Goal: Task Accomplishment & Management: Manage account settings

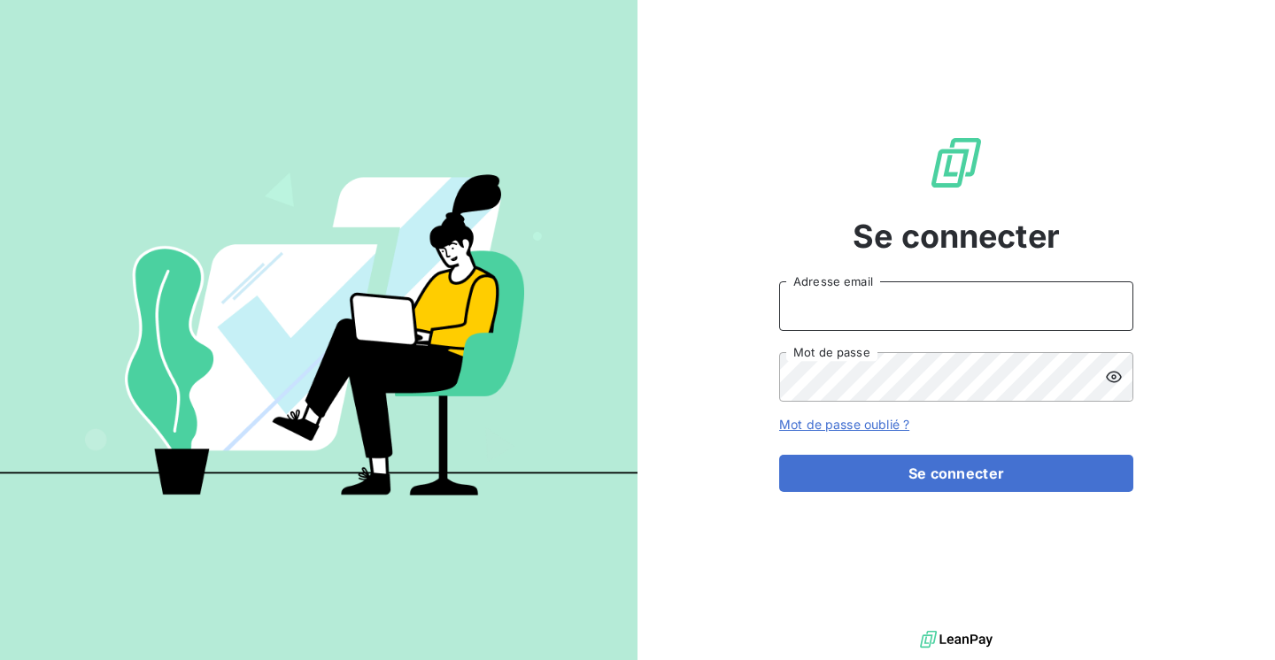
click at [931, 300] on input "Adresse email" at bounding box center [956, 306] width 354 height 50
type input "[EMAIL_ADDRESS][DOMAIN_NAME]"
click at [779, 455] on button "Se connecter" at bounding box center [956, 473] width 354 height 37
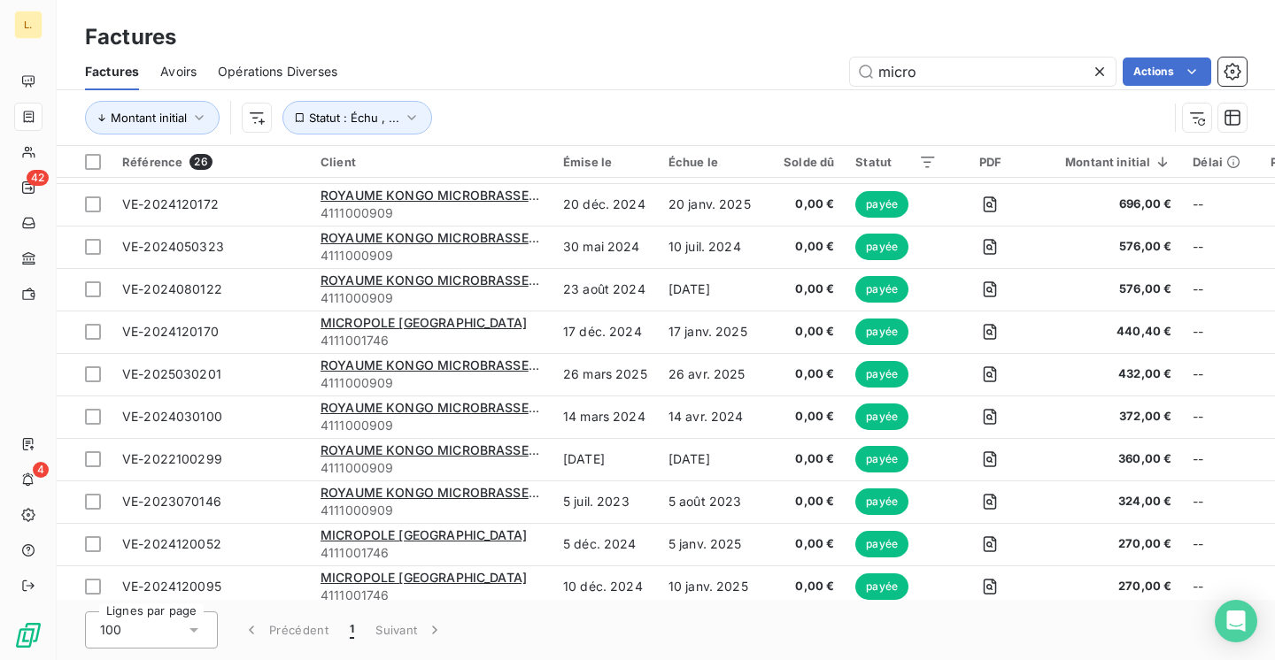
scroll to position [690, 0]
